Goal: Information Seeking & Learning: Learn about a topic

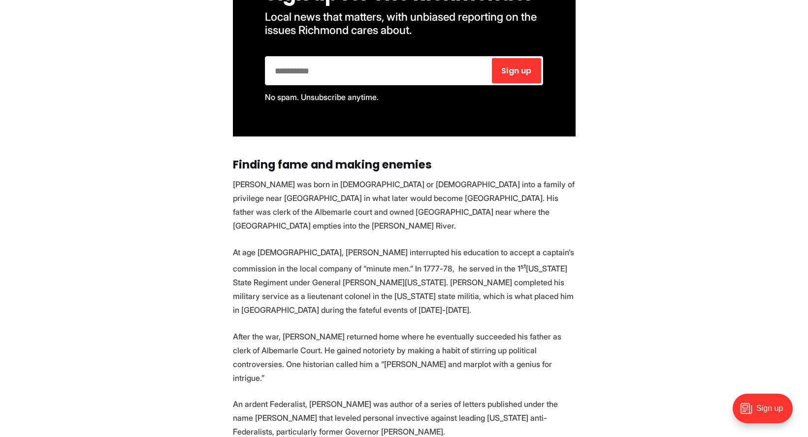
scroll to position [1877, 0]
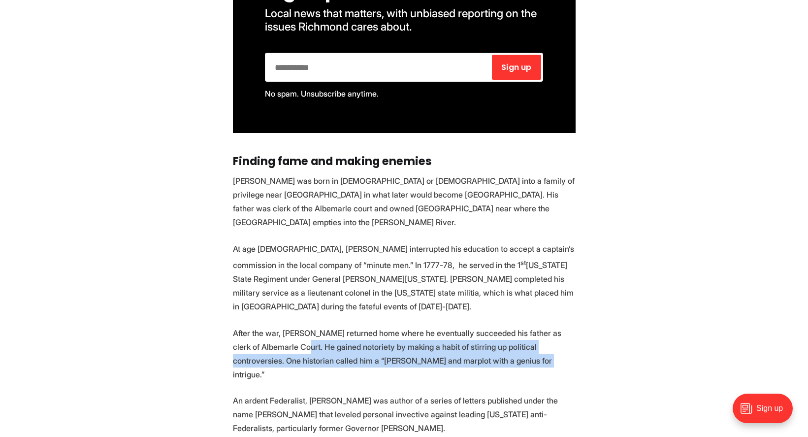
drag, startPoint x: 296, startPoint y: 274, endPoint x: 466, endPoint y: 303, distance: 172.0
click at [466, 302] on section "A granite obelisk located at the corner of Grove and Mulberry in the Fan Distri…" at bounding box center [404, 275] width 808 height 3519
copy p "He gained notoriety by making a habit of stirring up political controversies. O…"
